Goal: Information Seeking & Learning: Learn about a topic

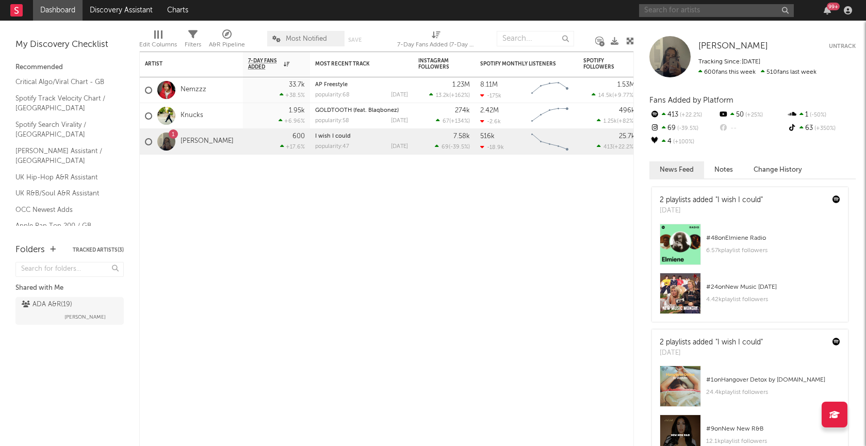
click at [661, 8] on input "text" at bounding box center [716, 10] width 155 height 13
type input "esdeekid"
click at [680, 60] on div at bounding box center [669, 56] width 41 height 41
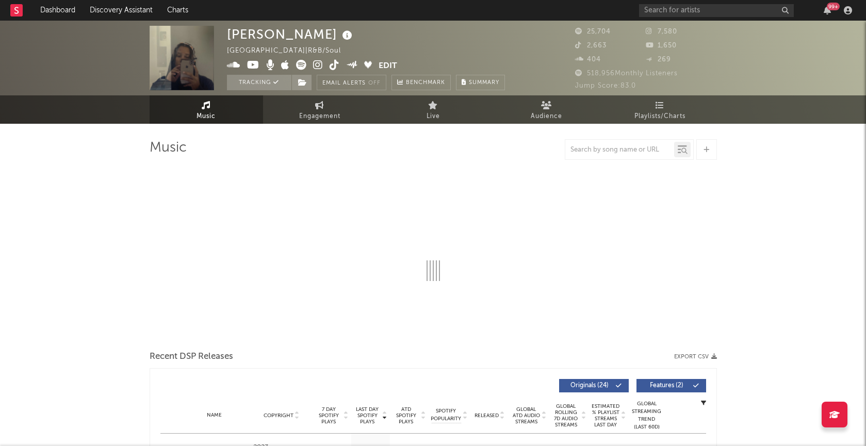
select select "6m"
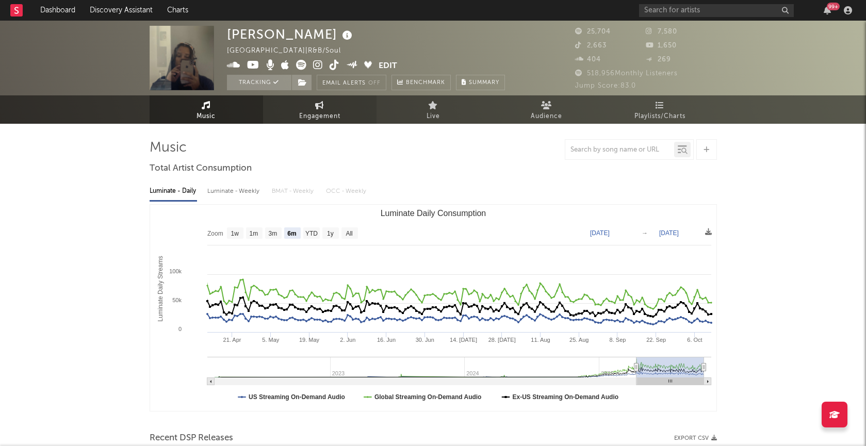
click at [315, 106] on icon at bounding box center [319, 105] width 9 height 8
select select "1w"
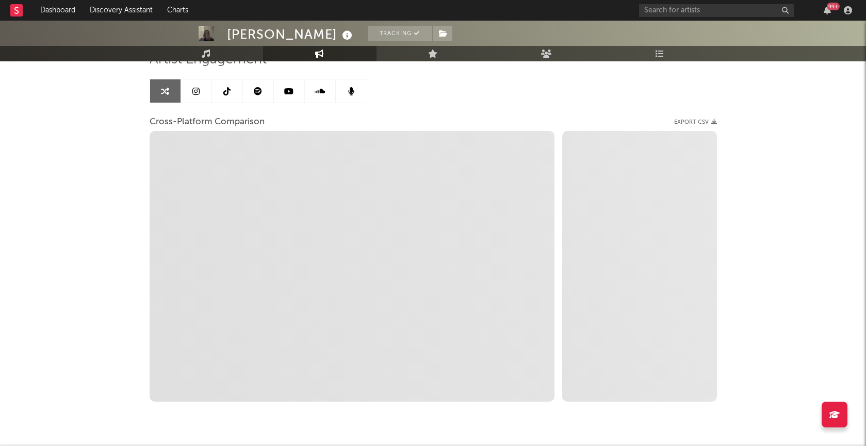
scroll to position [116, 0]
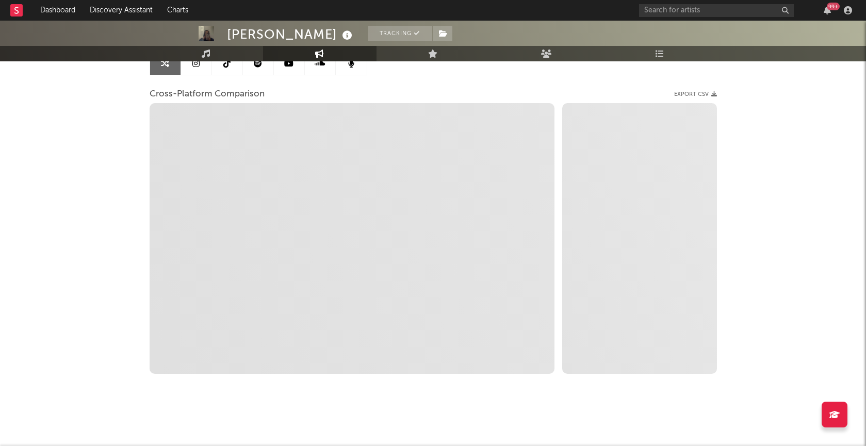
select select "1m"
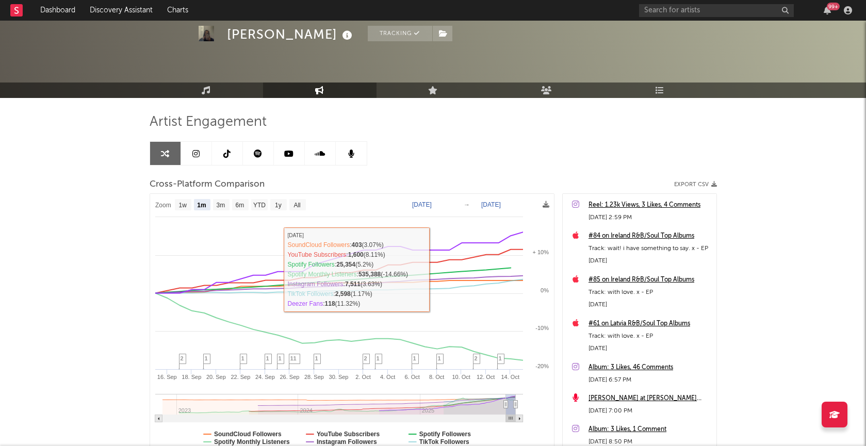
scroll to position [34, 0]
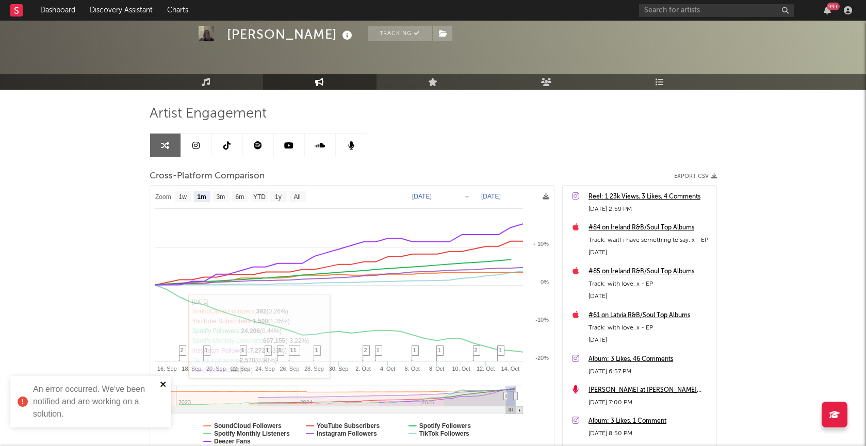
click at [162, 385] on icon "close" at bounding box center [162, 384] width 5 height 5
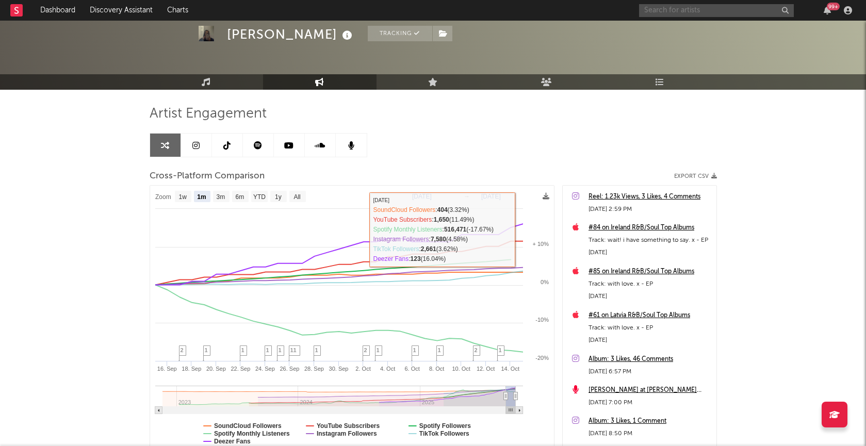
click at [767, 10] on input "text" at bounding box center [716, 10] width 155 height 13
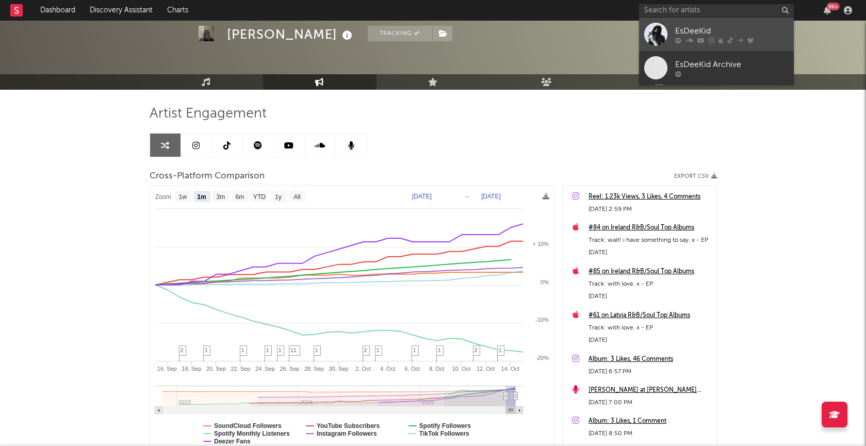
click at [662, 30] on div at bounding box center [655, 34] width 23 height 23
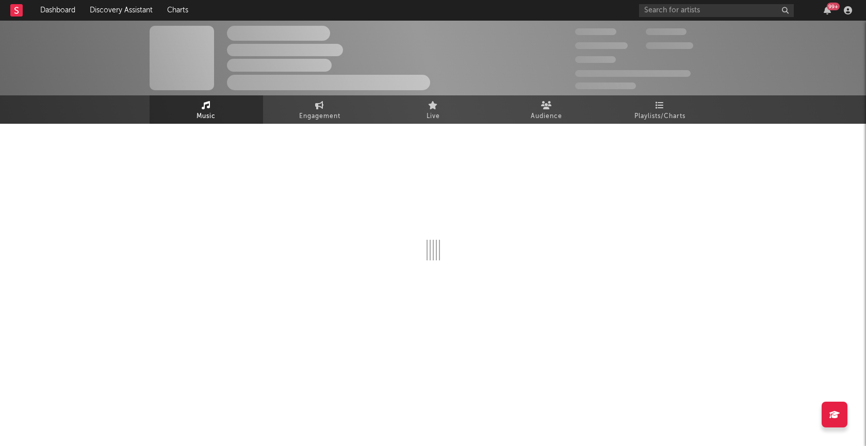
select select "6m"
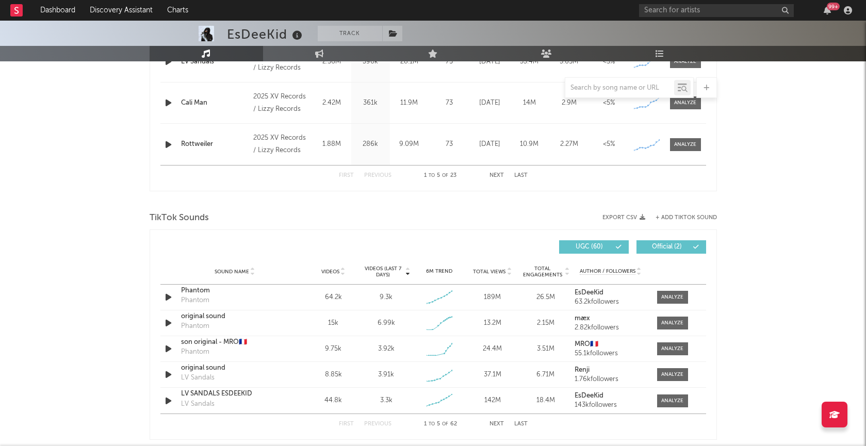
scroll to position [627, 0]
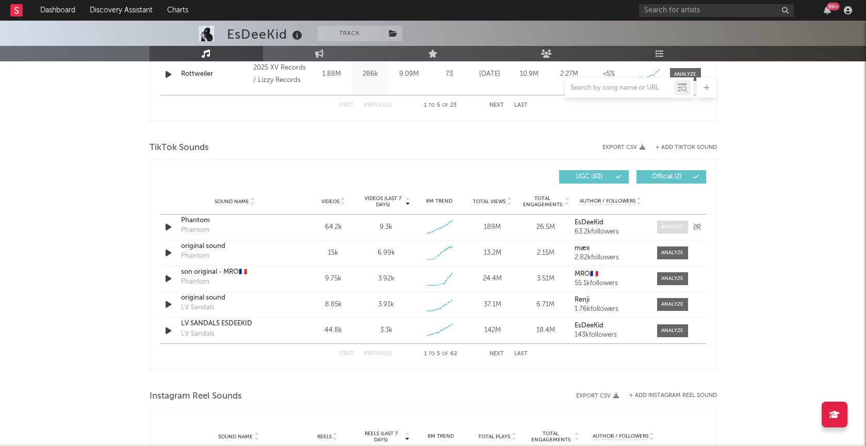
click at [663, 224] on div at bounding box center [672, 227] width 22 height 8
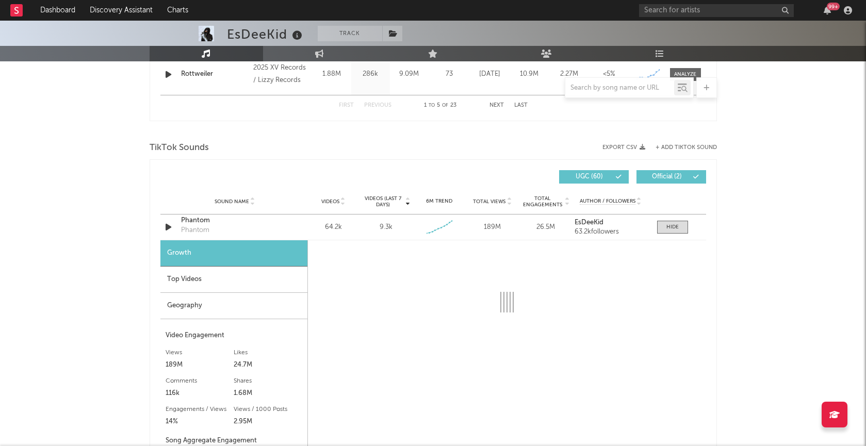
select select "6m"
